Goal: Task Accomplishment & Management: Use online tool/utility

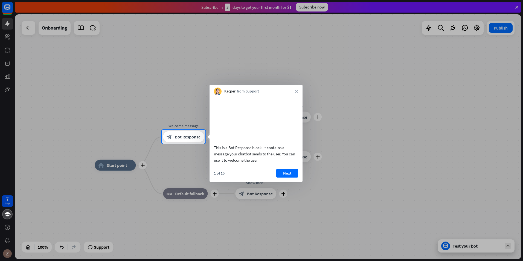
click at [285, 177] on button "Next" at bounding box center [287, 173] width 22 height 9
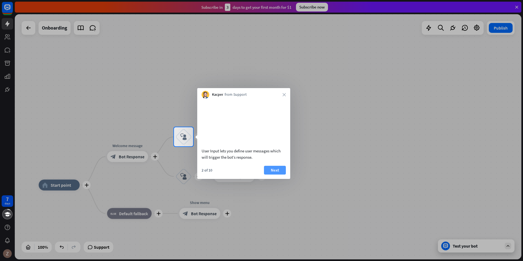
click at [268, 174] on button "Next" at bounding box center [275, 170] width 22 height 9
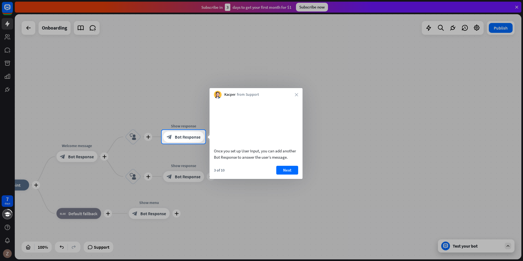
click at [292, 174] on button "Next" at bounding box center [287, 170] width 22 height 9
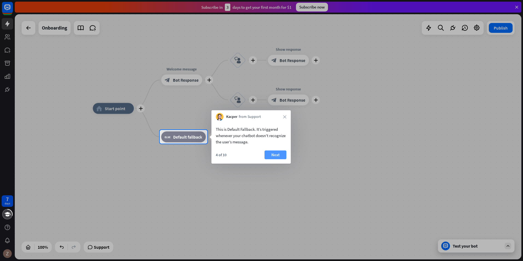
click at [277, 152] on button "Next" at bounding box center [275, 154] width 22 height 9
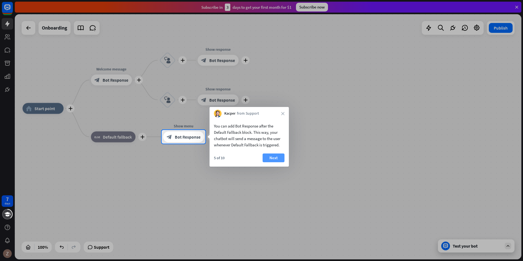
click at [273, 161] on button "Next" at bounding box center [273, 157] width 22 height 9
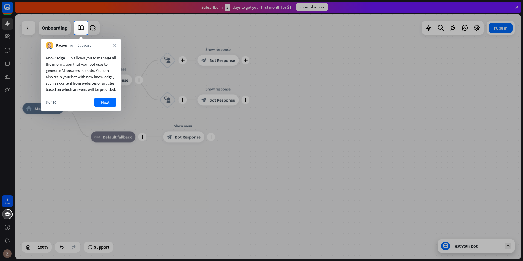
click at [104, 107] on button "Next" at bounding box center [105, 102] width 22 height 9
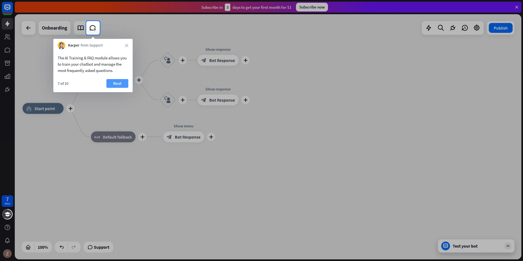
click at [113, 82] on button "Next" at bounding box center [117, 83] width 22 height 9
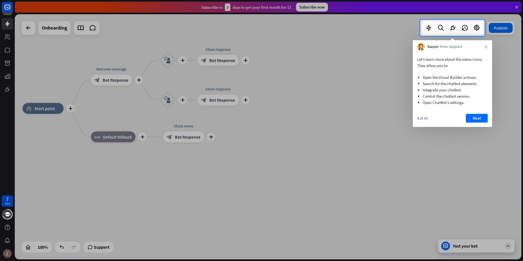
drag, startPoint x: 315, startPoint y: 107, endPoint x: 388, endPoint y: 122, distance: 74.1
click at [388, 122] on div "7 days close Product Help First steps Get started with ChatBot Help Center Foll…" at bounding box center [261, 130] width 523 height 261
click at [469, 120] on button "Next" at bounding box center [477, 118] width 22 height 9
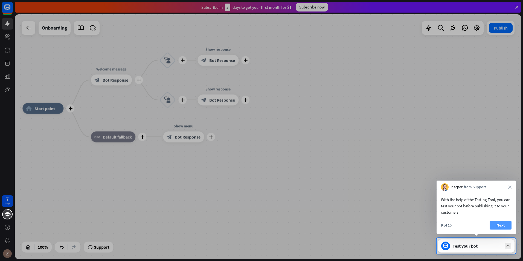
click at [501, 225] on button "Next" at bounding box center [500, 225] width 22 height 9
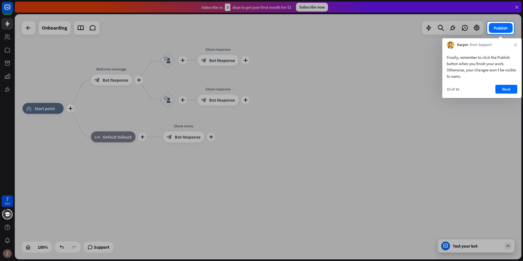
drag, startPoint x: 294, startPoint y: 131, endPoint x: 419, endPoint y: 130, distance: 124.7
click at [382, 140] on div at bounding box center [261, 147] width 523 height 227
click at [508, 89] on button "Next" at bounding box center [506, 89] width 22 height 9
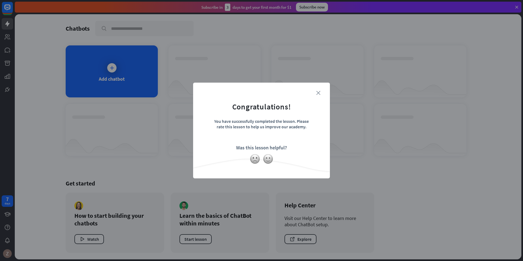
click at [318, 94] on icon "close" at bounding box center [318, 93] width 4 height 4
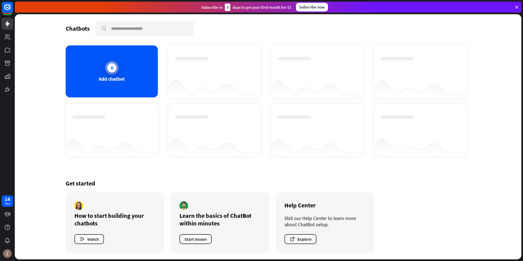
click at [112, 71] on div at bounding box center [111, 67] width 9 height 9
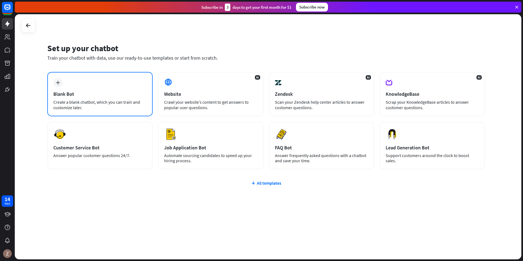
click at [95, 86] on div "plus Blank Bot Create a blank chatbot, which you can train and customize later." at bounding box center [99, 94] width 105 height 44
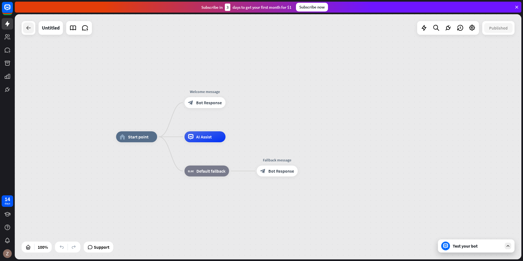
click at [31, 28] on icon at bounding box center [28, 28] width 7 height 7
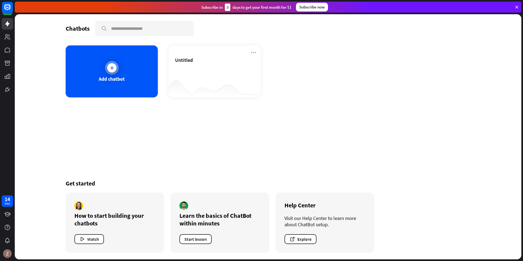
click at [126, 75] on div "Add chatbot" at bounding box center [112, 71] width 92 height 52
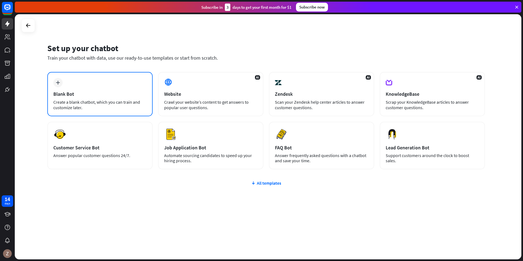
click at [74, 92] on div "Blank Bot" at bounding box center [99, 94] width 93 height 6
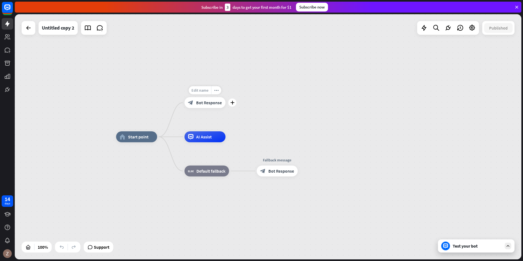
click at [199, 90] on span "Edit name" at bounding box center [199, 90] width 17 height 5
click at [203, 92] on span "Edit name" at bounding box center [199, 90] width 17 height 5
drag, startPoint x: 197, startPoint y: 91, endPoint x: 177, endPoint y: 94, distance: 20.7
click at [184, 97] on div "**********" at bounding box center [204, 102] width 41 height 11
type input "**********"
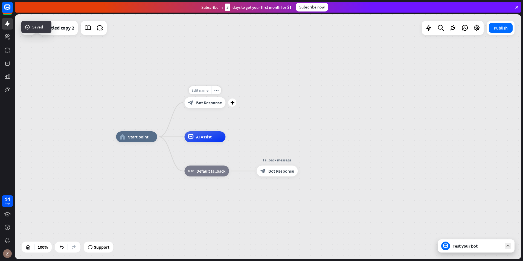
click at [198, 90] on span "Edit name" at bounding box center [199, 90] width 17 height 5
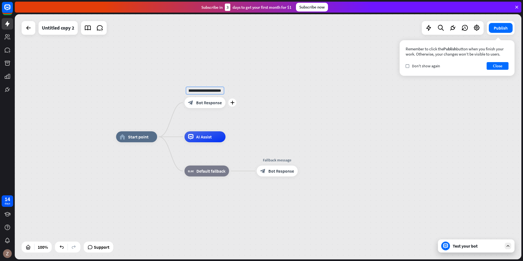
type input "**********"
click at [205, 103] on span "Bot Response" at bounding box center [209, 102] width 26 height 5
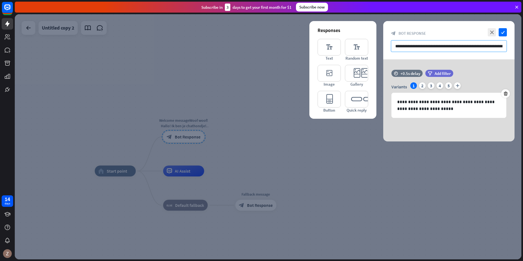
drag, startPoint x: 425, startPoint y: 48, endPoint x: 409, endPoint y: 46, distance: 16.8
click at [408, 46] on input "**********" at bounding box center [449, 46] width 116 height 12
drag, startPoint x: 426, startPoint y: 47, endPoint x: 360, endPoint y: 49, distance: 66.2
click at [383, 49] on div "**********" at bounding box center [448, 81] width 131 height 120
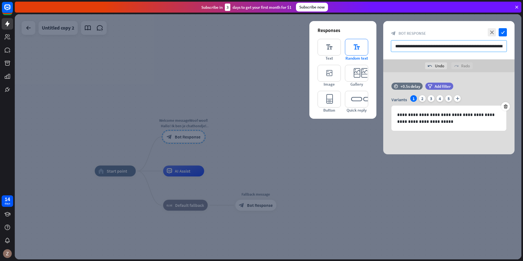
type input "**********"
click at [505, 33] on icon "check" at bounding box center [502, 32] width 8 height 8
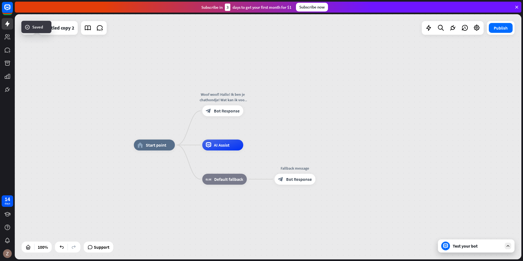
drag, startPoint x: 297, startPoint y: 143, endPoint x: 337, endPoint y: 117, distance: 46.9
click at [337, 117] on div "home_2 Start point Woof woof! Hallo! Ik ben je chathondje! Wat kan ik voor je d…" at bounding box center [268, 136] width 506 height 245
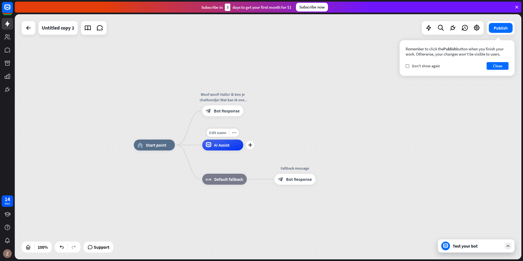
click at [211, 149] on div "AI Assist" at bounding box center [222, 144] width 41 height 11
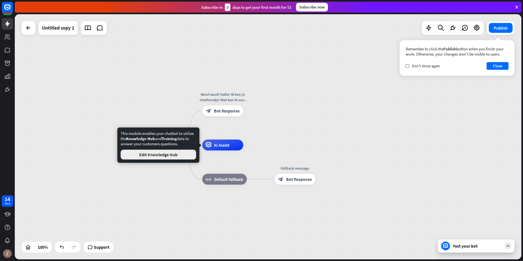
click at [161, 156] on button "Edit Knowledge Hub" at bounding box center [158, 155] width 75 height 10
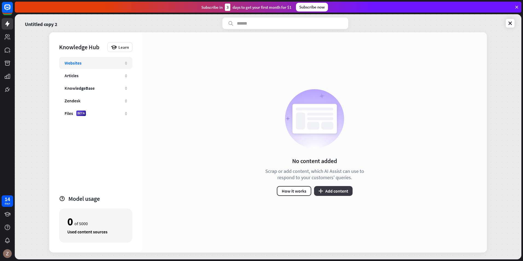
click at [326, 191] on button "plus Add content" at bounding box center [333, 191] width 39 height 10
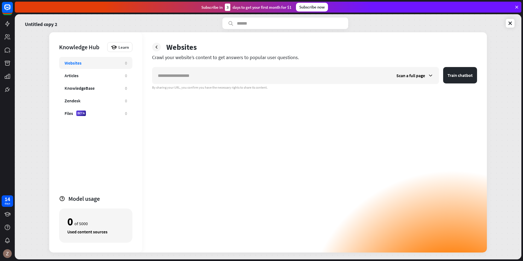
type input "*"
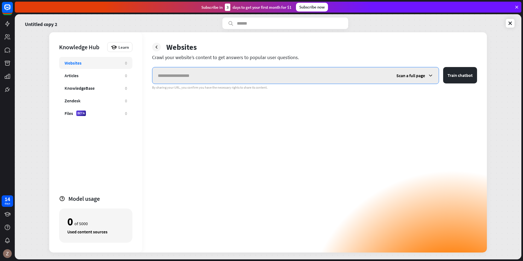
click at [250, 75] on input "text" at bounding box center [271, 75] width 238 height 16
paste input "**********"
type input "**********"
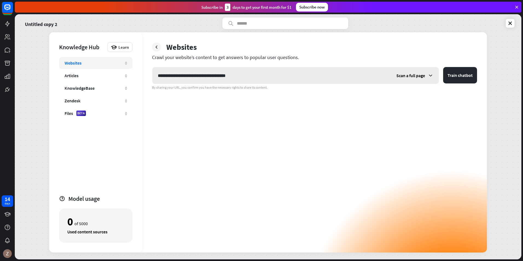
click at [428, 74] on icon at bounding box center [430, 75] width 5 height 5
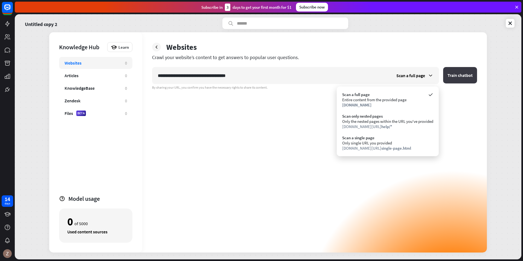
click at [458, 72] on button "Train chatbot" at bounding box center [460, 75] width 34 height 16
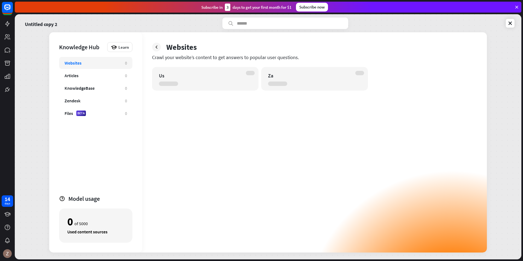
click at [522, 7] on div "Subscribe [DATE] to get your first month for $1 Subscribe now" at bounding box center [269, 7] width 508 height 14
click at [519, 6] on div "Subscribe [DATE] to get your first month for $1 Subscribe now" at bounding box center [268, 7] width 506 height 11
click at [518, 6] on icon at bounding box center [516, 7] width 5 height 5
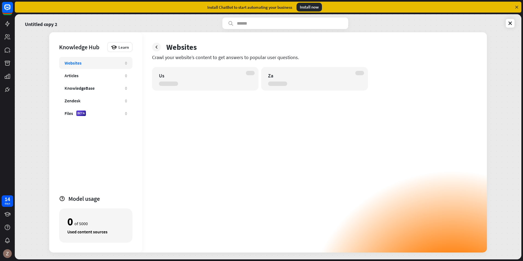
click at [518, 6] on icon at bounding box center [516, 7] width 5 height 5
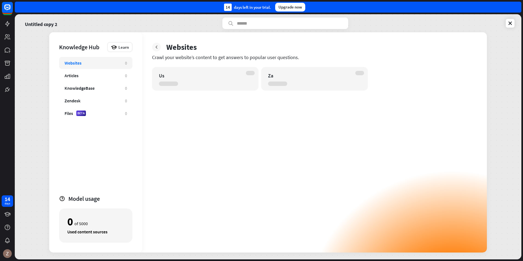
click at [157, 49] on icon at bounding box center [156, 46] width 5 height 5
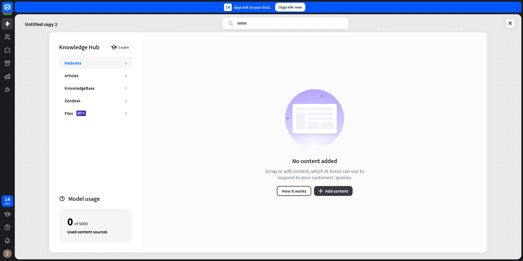
click at [325, 192] on button "plus Add content" at bounding box center [333, 191] width 39 height 10
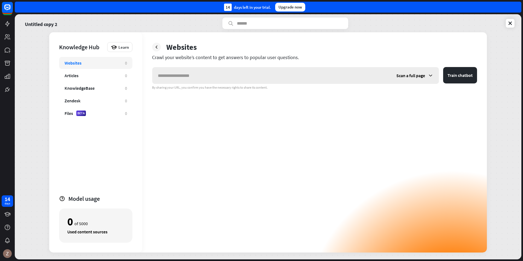
click at [188, 73] on input "text" at bounding box center [271, 75] width 238 height 16
type input "**********"
click at [455, 79] on button "Train chatbot" at bounding box center [460, 75] width 34 height 16
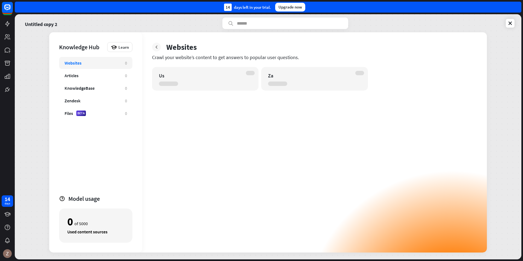
click at [156, 45] on icon at bounding box center [156, 46] width 5 height 5
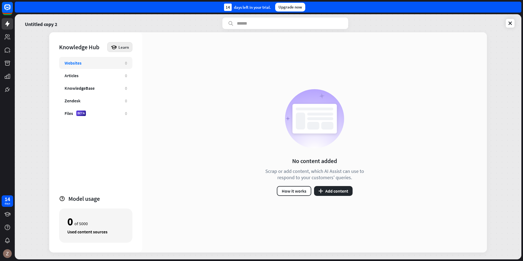
click at [122, 46] on span "Learn" at bounding box center [123, 47] width 10 height 5
click at [167, 100] on div "No content added Scrap or add content, which AI Assist can use to respond to yo…" at bounding box center [314, 142] width 344 height 220
click at [510, 21] on icon at bounding box center [509, 23] width 5 height 5
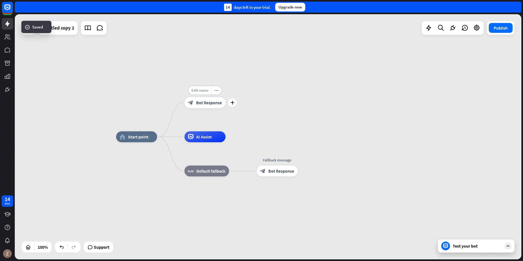
click at [203, 89] on span "Edit name" at bounding box center [199, 90] width 17 height 5
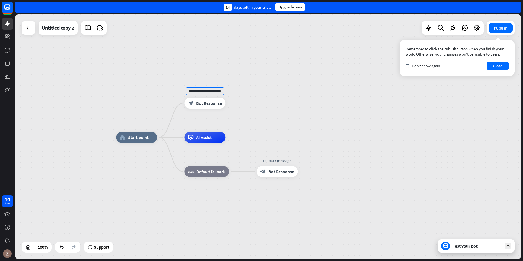
click at [427, 136] on div "**********" at bounding box center [268, 136] width 506 height 245
click at [197, 93] on span "Edit name" at bounding box center [199, 91] width 17 height 5
click at [265, 86] on div "**********" at bounding box center [268, 136] width 506 height 245
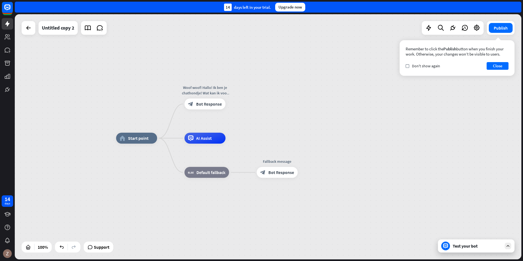
scroll to position [0, 0]
click at [212, 90] on div "more_horiz" at bounding box center [216, 91] width 10 height 8
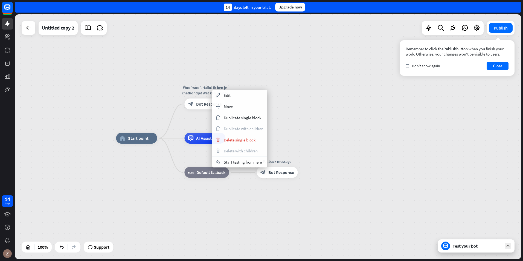
click at [275, 79] on div "home_2 Start point Woof woof! Hallo! Ik ben je chathondje! Wat kan ik voor je d…" at bounding box center [268, 136] width 506 height 245
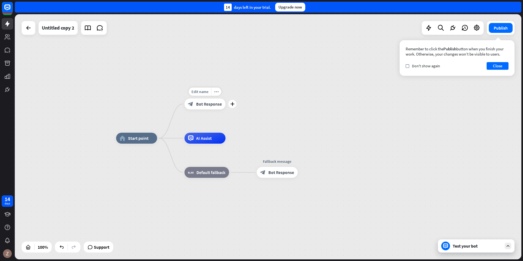
click at [220, 101] on div "block_bot_response Bot Response" at bounding box center [204, 103] width 41 height 11
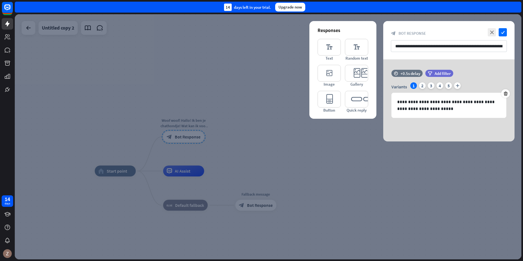
click at [422, 173] on div at bounding box center [268, 136] width 506 height 245
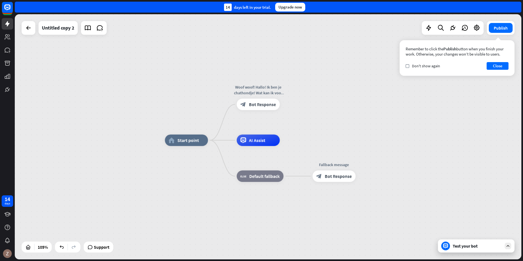
drag, startPoint x: 284, startPoint y: 161, endPoint x: 369, endPoint y: 131, distance: 90.0
click at [369, 131] on div "home_2 Start point Woof woof! Hallo! Ik ben je chathondje! Wat kan ik voor je d…" at bounding box center [268, 136] width 506 height 245
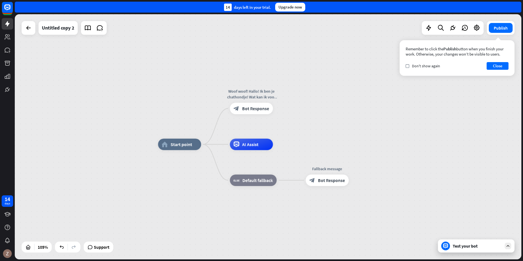
drag, startPoint x: 369, startPoint y: 131, endPoint x: 359, endPoint y: 136, distance: 10.4
click at [360, 136] on div "home_2 Start point Woof woof! Hallo! Ik ben je chathondje! Wat kan ik voor je d…" at bounding box center [268, 136] width 506 height 245
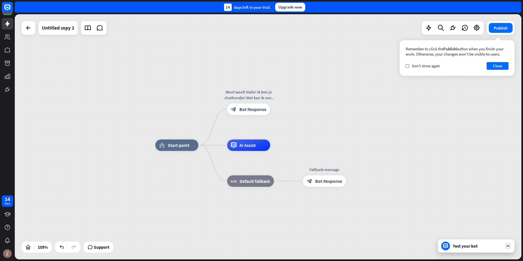
click at [488, 107] on div "home_2 Start point Woof woof! Hallo! Ik ben je chathondje! Wat kan ik voor je d…" at bounding box center [268, 136] width 506 height 245
click at [495, 65] on button "Close" at bounding box center [497, 66] width 22 height 8
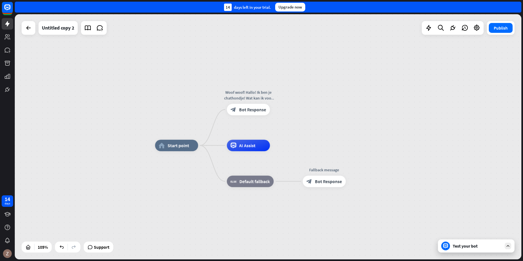
click at [464, 245] on div "Test your bot" at bounding box center [476, 245] width 49 height 5
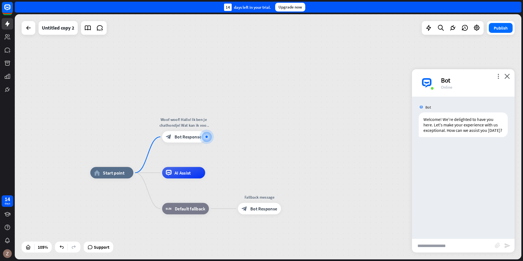
click at [427, 86] on img at bounding box center [426, 83] width 16 height 16
click at [507, 74] on icon "close" at bounding box center [506, 76] width 5 height 5
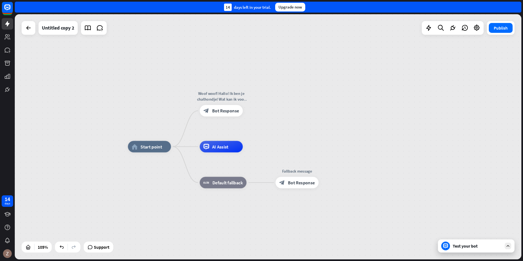
drag, startPoint x: 344, startPoint y: 152, endPoint x: 414, endPoint y: 100, distance: 87.1
click at [414, 100] on div "home_2 Start point Woof woof! Hallo! Ik ben je chathondje! Wat kan ik voor je d…" at bounding box center [268, 136] width 506 height 245
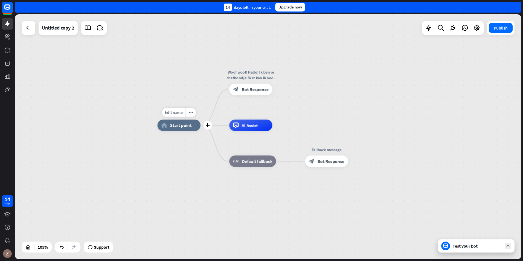
click at [186, 131] on div "Edit name more_horiz plus home_2 Start point" at bounding box center [178, 124] width 43 height 11
click at [180, 129] on div "home_2 Start point" at bounding box center [178, 124] width 43 height 11
click at [171, 182] on div "home_2 Start point Woof woof! Hallo! Ik ben je chathondje! Wat kan ik voor je d…" at bounding box center [423, 253] width 532 height 257
click at [463, 244] on div "Test your bot" at bounding box center [476, 245] width 49 height 5
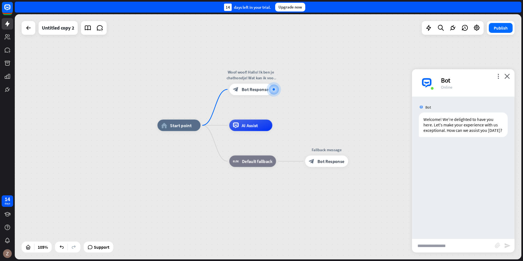
click at [428, 82] on img at bounding box center [426, 83] width 16 height 16
click at [271, 91] on div at bounding box center [274, 89] width 6 height 6
click at [248, 74] on span "Edit name" at bounding box center [245, 76] width 18 height 5
click at [510, 77] on div "more_vert close Bot Online" at bounding box center [463, 82] width 103 height 27
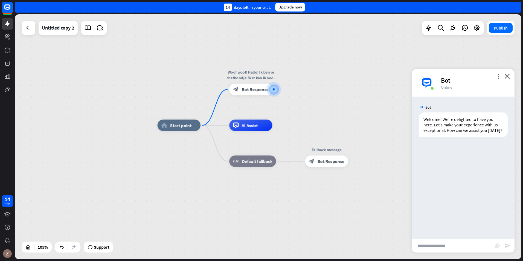
scroll to position [0, 0]
click at [507, 76] on icon "close" at bounding box center [506, 76] width 5 height 5
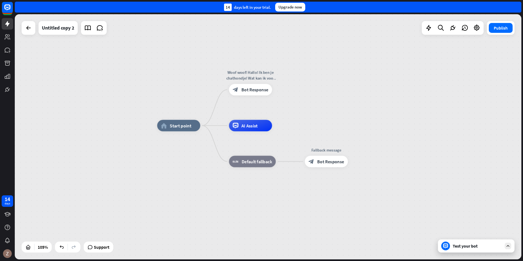
click at [367, 100] on div "home_2 Start point Woof woof! Hallo! Ik ben je chathondje! Wat kan ik voor je d…" at bounding box center [268, 136] width 506 height 245
click at [281, 91] on icon "plus" at bounding box center [279, 89] width 4 height 4
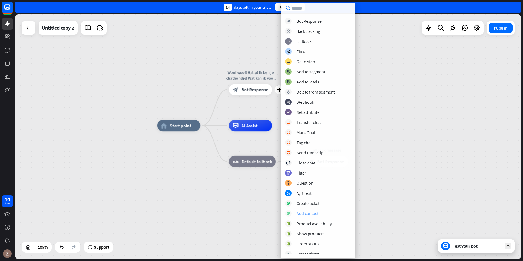
scroll to position [64, 0]
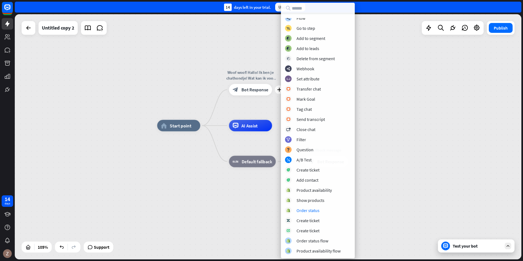
click at [413, 176] on div "home_2 Start point plus Woof woof! Hallo! Ik ben je chathondje! Wat kan ik voor…" at bounding box center [423, 253] width 532 height 257
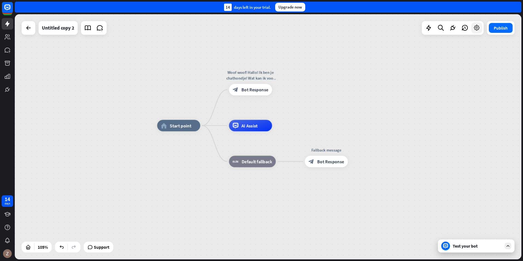
click at [478, 29] on icon at bounding box center [476, 27] width 7 height 7
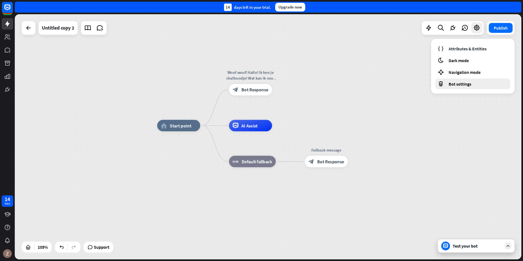
click at [454, 82] on span "Bot settings" at bounding box center [459, 83] width 23 height 5
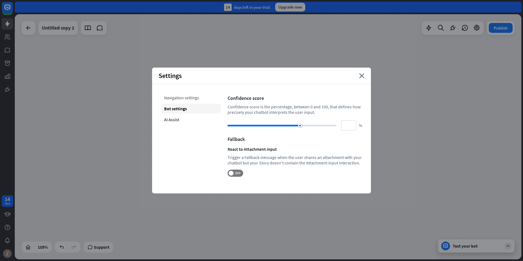
click at [187, 98] on div "Navigation settings" at bounding box center [191, 98] width 60 height 10
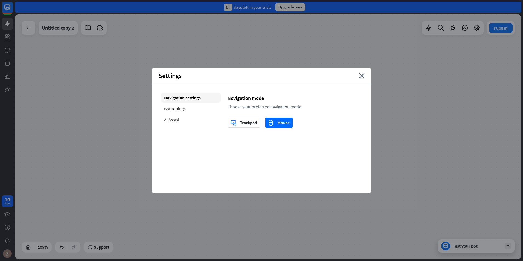
click at [194, 118] on div "AI Assist" at bounding box center [191, 120] width 60 height 10
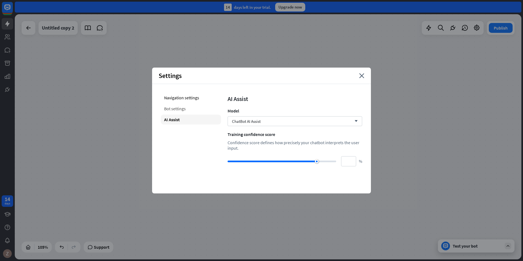
click at [187, 110] on div "Bot settings" at bounding box center [191, 109] width 60 height 10
type input "**"
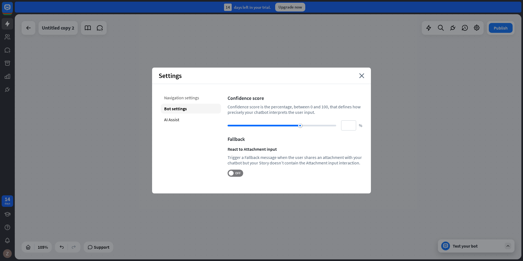
click at [189, 101] on div "Navigation settings" at bounding box center [191, 98] width 60 height 10
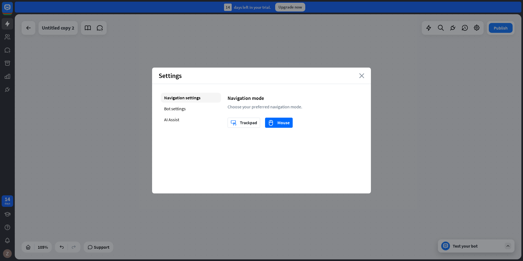
click at [361, 74] on icon "close" at bounding box center [361, 75] width 5 height 5
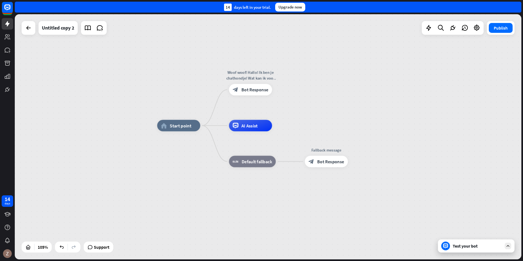
click at [457, 250] on div "Test your bot" at bounding box center [476, 245] width 77 height 13
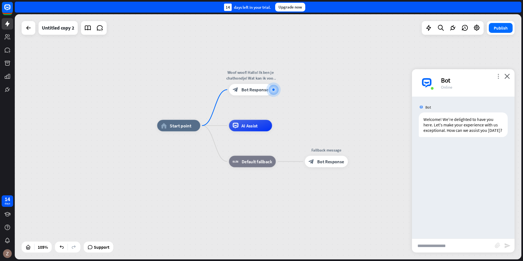
click at [496, 77] on icon "more_vert" at bounding box center [497, 76] width 5 height 5
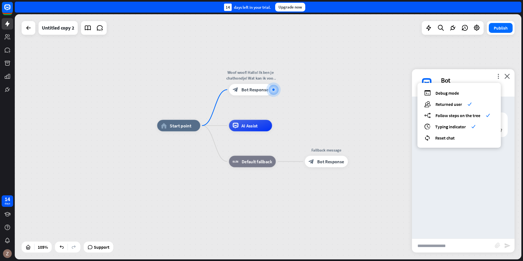
click at [471, 46] on div "home_2 Start point Woof woof! Hallo! Ik ben je chathondje! Wat kan ik voor je d…" at bounding box center [268, 136] width 506 height 245
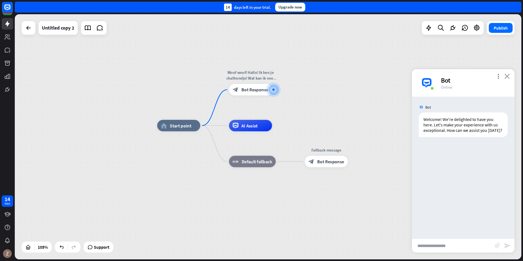
click at [506, 76] on icon "close" at bounding box center [506, 76] width 5 height 5
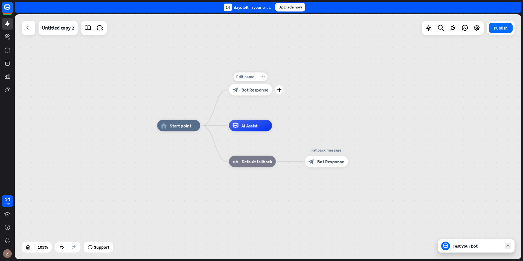
click at [250, 90] on span "Bot Response" at bounding box center [254, 90] width 27 height 6
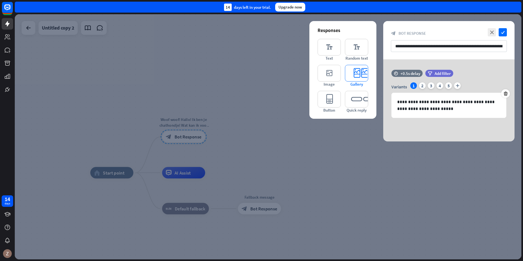
click at [353, 76] on icon "editor_card" at bounding box center [356, 73] width 23 height 17
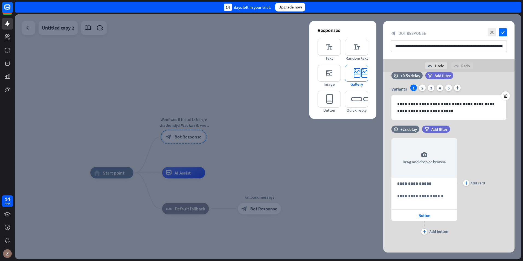
scroll to position [13, 0]
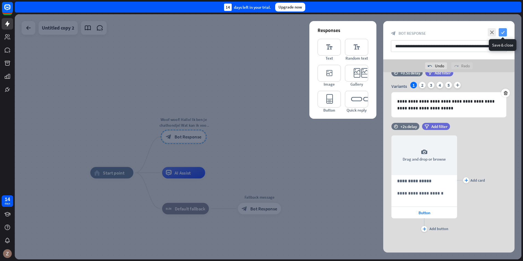
click at [501, 30] on icon "check" at bounding box center [502, 32] width 8 height 8
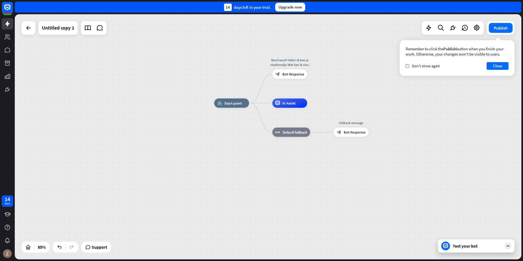
drag, startPoint x: 285, startPoint y: 156, endPoint x: 343, endPoint y: 172, distance: 60.3
click at [393, 103] on div "home_2 Start point Woof woof! Hallo! Ik ben je chathondje! Wat kan ik voor je d…" at bounding box center [268, 136] width 506 height 245
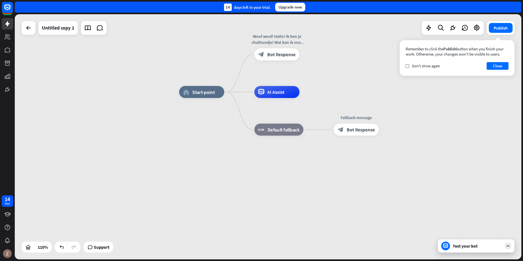
drag, startPoint x: 331, startPoint y: 159, endPoint x: 304, endPoint y: 212, distance: 58.9
click at [304, 212] on div "home_2 Start point Woof woof! Hallo! Ik ben je chathondje! Wat kan ik voor je d…" at bounding box center [457, 227] width 557 height 270
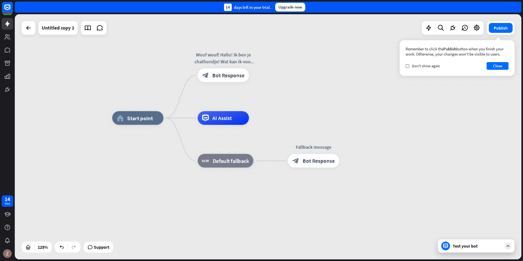
drag, startPoint x: 346, startPoint y: 120, endPoint x: 334, endPoint y: 107, distance: 17.4
click at [334, 107] on div "home_2 Start point Woof woof! Hallo! Ik ben je chathondje! Wat kan ik voor je d…" at bounding box center [268, 136] width 506 height 245
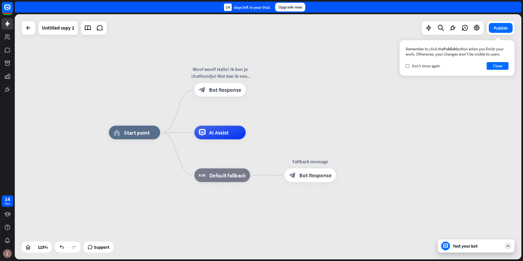
drag, startPoint x: 323, startPoint y: 116, endPoint x: 319, endPoint y: 132, distance: 16.0
click at [319, 131] on div "home_2 Start point Woof woof! Hallo! Ik ben je chathondje! Wat kan ik voor je d…" at bounding box center [268, 136] width 506 height 245
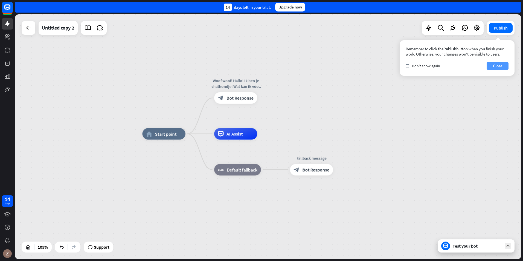
click at [498, 68] on button "Close" at bounding box center [497, 66] width 22 height 8
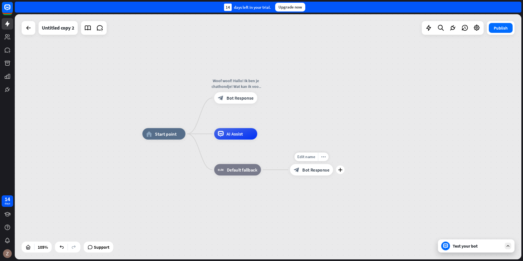
click at [312, 170] on span "Bot Response" at bounding box center [315, 170] width 27 height 6
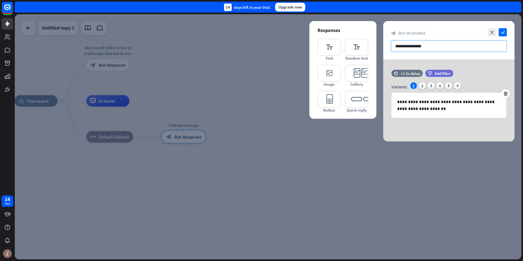
click at [439, 48] on input "**********" at bounding box center [449, 46] width 116 height 12
drag, startPoint x: 437, startPoint y: 47, endPoint x: 379, endPoint y: 40, distance: 58.7
click at [379, 40] on div "**********" at bounding box center [268, 136] width 506 height 245
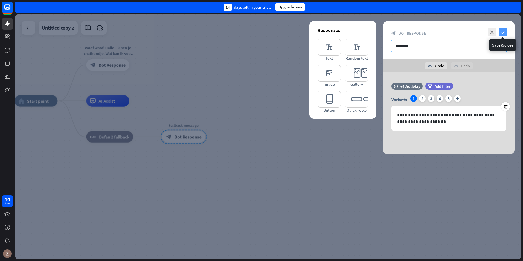
type input "********"
click at [501, 33] on icon "check" at bounding box center [502, 32] width 8 height 8
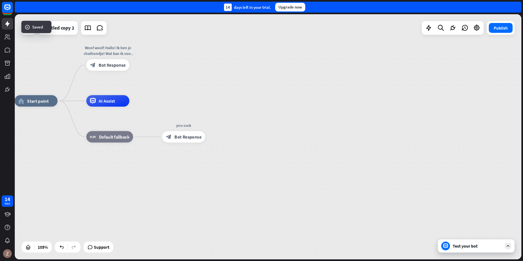
click at [468, 246] on div "Test your bot" at bounding box center [476, 245] width 49 height 5
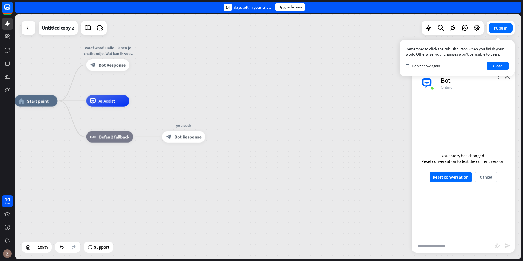
click at [436, 248] on input "text" at bounding box center [453, 246] width 83 height 14
type input "**"
click at [496, 63] on button "Close" at bounding box center [497, 66] width 22 height 8
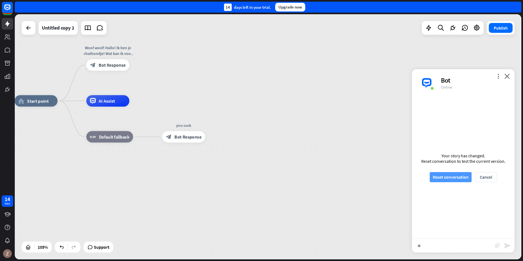
click at [457, 176] on button "Reset conversation" at bounding box center [450, 177] width 42 height 10
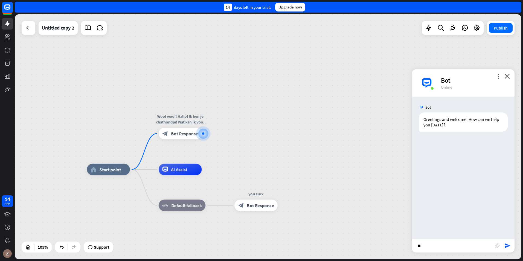
click at [431, 244] on input "**" at bounding box center [453, 246] width 83 height 14
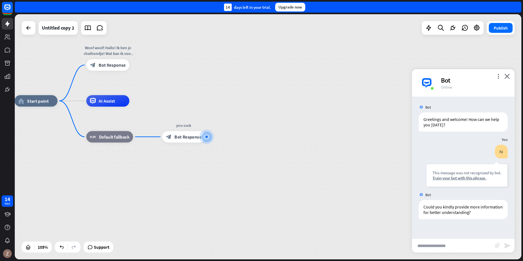
click at [442, 249] on input "text" at bounding box center [453, 246] width 83 height 14
click at [471, 178] on div "Train your bot with this phrase." at bounding box center [466, 177] width 69 height 5
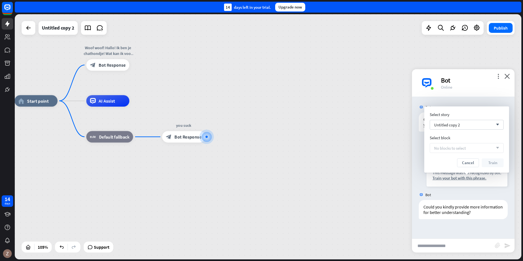
click at [469, 153] on div "Select story Untitled copy 2 arrow_down Select block No blocks to select arrow_…" at bounding box center [466, 139] width 74 height 55
click at [469, 152] on div "No blocks to select arrow_down" at bounding box center [466, 148] width 74 height 10
click at [471, 121] on div "Untitled copy 2 arrow_down" at bounding box center [466, 125] width 74 height 10
click at [473, 125] on input "search" at bounding box center [462, 124] width 57 height 9
click at [468, 164] on button "Cancel" at bounding box center [468, 162] width 22 height 9
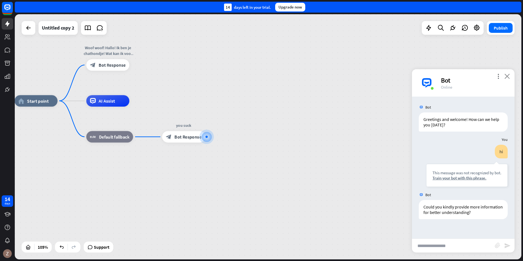
click at [507, 75] on icon "close" at bounding box center [506, 76] width 5 height 5
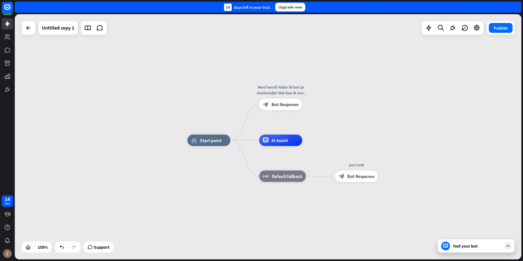
drag, startPoint x: 262, startPoint y: 130, endPoint x: 432, endPoint y: 168, distance: 174.0
click at [274, 93] on div "Edit name" at bounding box center [274, 91] width 24 height 9
click at [273, 92] on input "**********" at bounding box center [279, 91] width 40 height 8
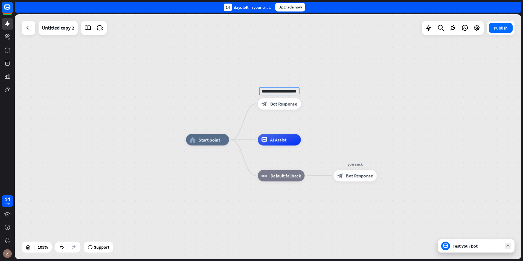
click at [324, 88] on div "**********" at bounding box center [268, 136] width 506 height 245
click at [289, 108] on div "block_bot_response Bot Response" at bounding box center [279, 103] width 43 height 11
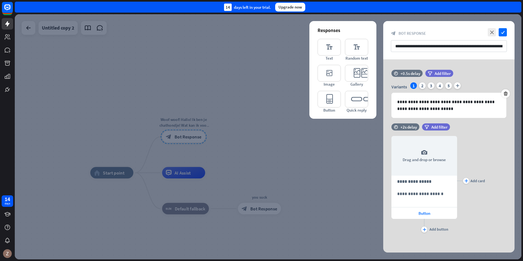
click at [228, 27] on div at bounding box center [268, 136] width 506 height 245
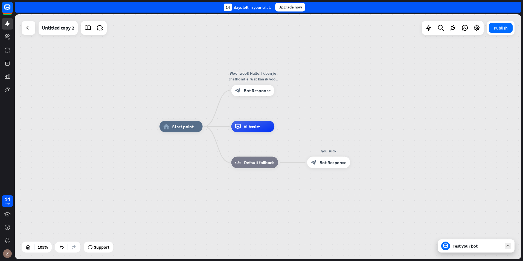
drag, startPoint x: 240, startPoint y: 126, endPoint x: 297, endPoint y: 86, distance: 69.1
click at [297, 86] on div "home_2 Start point Woof woof! Hallo! Ik ben je chathondje! Wat kan ik voor je d…" at bounding box center [268, 136] width 506 height 245
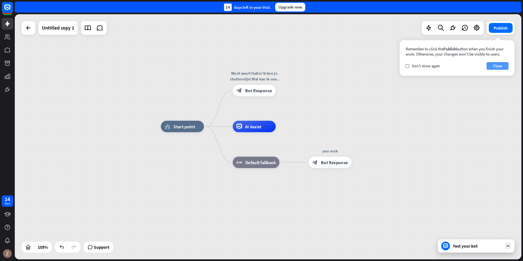
drag, startPoint x: 495, startPoint y: 66, endPoint x: 491, endPoint y: 67, distance: 4.2
click at [495, 66] on button "Close" at bounding box center [497, 66] width 22 height 8
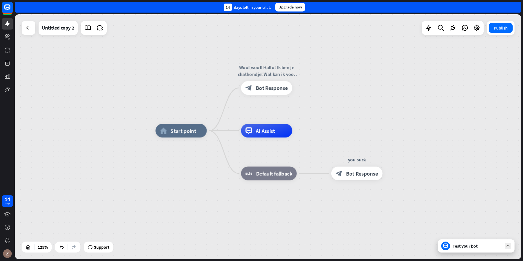
drag, startPoint x: 328, startPoint y: 89, endPoint x: 351, endPoint y: 98, distance: 25.1
click at [351, 98] on div "home_2 Start point Woof woof! Hallo! Ik ben je chathondje! Wat kan ik voor je d…" at bounding box center [268, 136] width 506 height 245
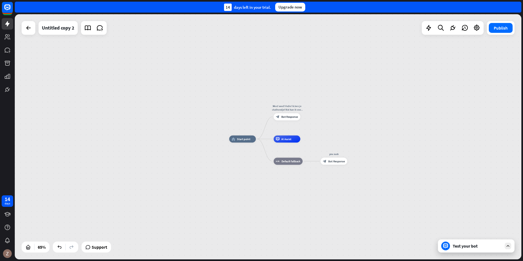
drag, startPoint x: 350, startPoint y: 111, endPoint x: 331, endPoint y: 129, distance: 25.9
click at [331, 129] on div "home_2 Start point Woof woof! Hallo! Ik ben je chathondje! Wat kan ik voor je d…" at bounding box center [268, 136] width 506 height 245
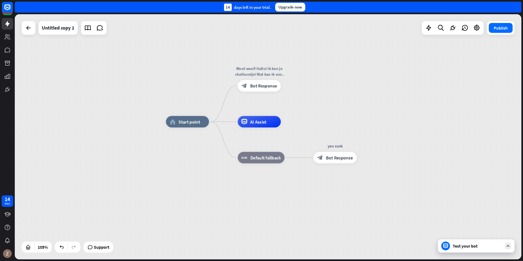
drag, startPoint x: 334, startPoint y: 121, endPoint x: 333, endPoint y: 100, distance: 21.3
click at [333, 100] on div "home_2 Start point Woof woof! Hallo! Ik ben je chathondje! Wat kan ik voor je d…" at bounding box center [268, 136] width 506 height 245
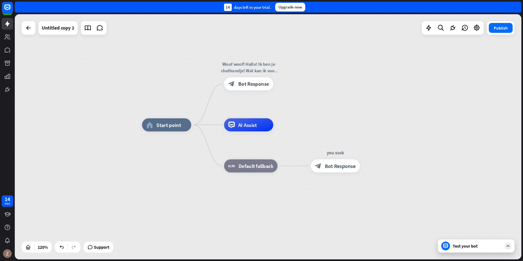
drag, startPoint x: 337, startPoint y: 72, endPoint x: 329, endPoint y: 103, distance: 32.0
click at [329, 103] on div "home_2 Start point Woof woof! Hallo! Ik ben je chathondje! Wat kan ik voor je d…" at bounding box center [268, 136] width 506 height 245
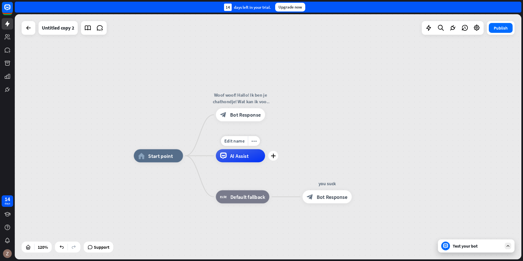
click at [246, 160] on div "AI Assist" at bounding box center [240, 155] width 49 height 13
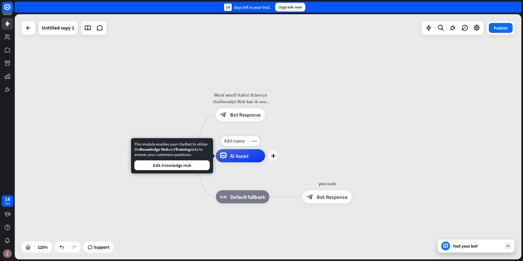
click at [307, 126] on div "home_2 Start point Woof woof! Hallo! Ik ben je chathondje! Wat kan ik voor je d…" at bounding box center [268, 136] width 506 height 245
